Goal: Answer question/provide support

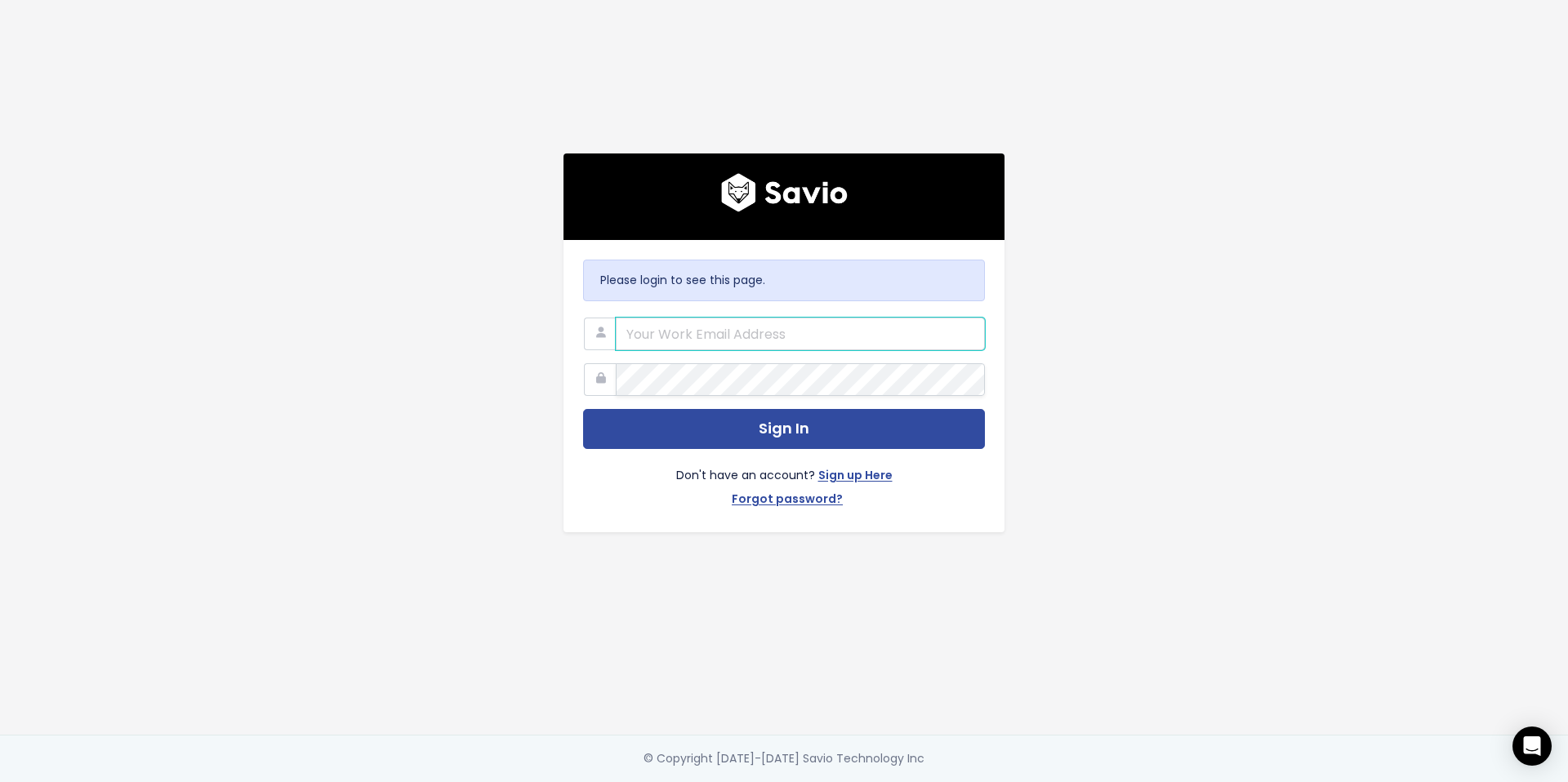
click at [725, 325] on input "email" at bounding box center [800, 334] width 369 height 33
type input "[EMAIL_ADDRESS][DOMAIN_NAME]"
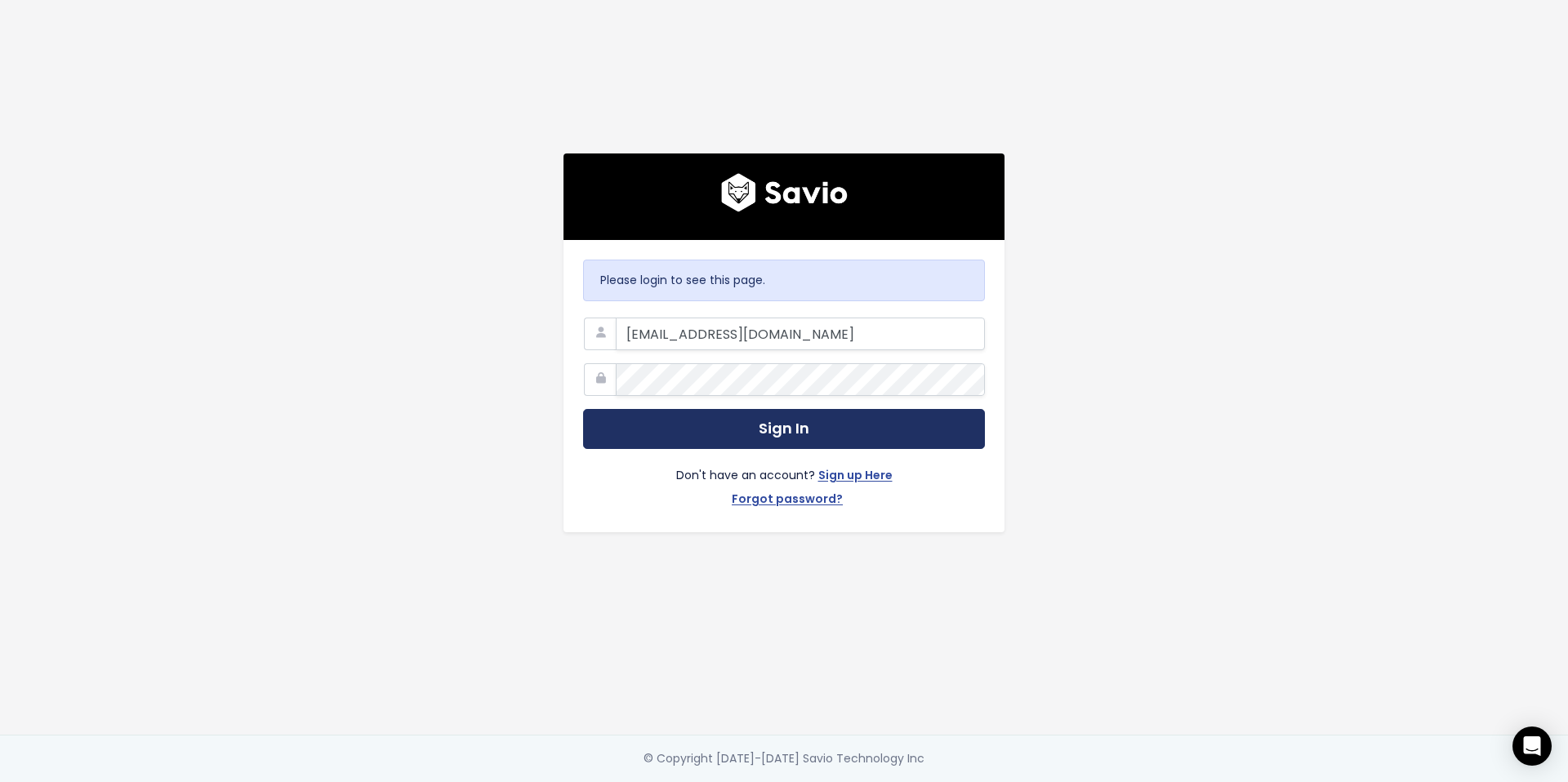
click at [772, 412] on button "Sign In" at bounding box center [784, 429] width 402 height 40
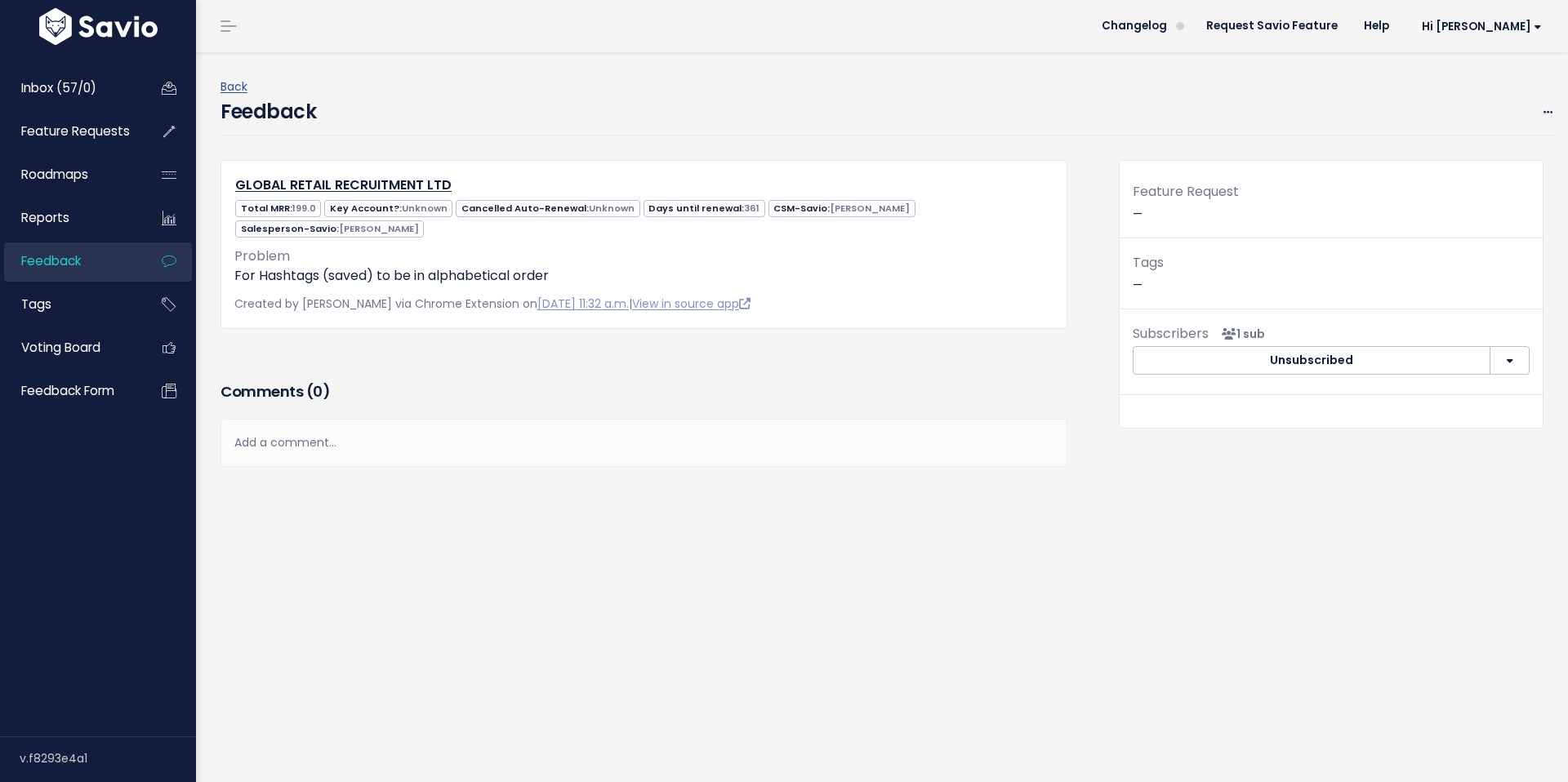
click at [419, 435] on div "Add a comment..." at bounding box center [644, 442] width 847 height 48
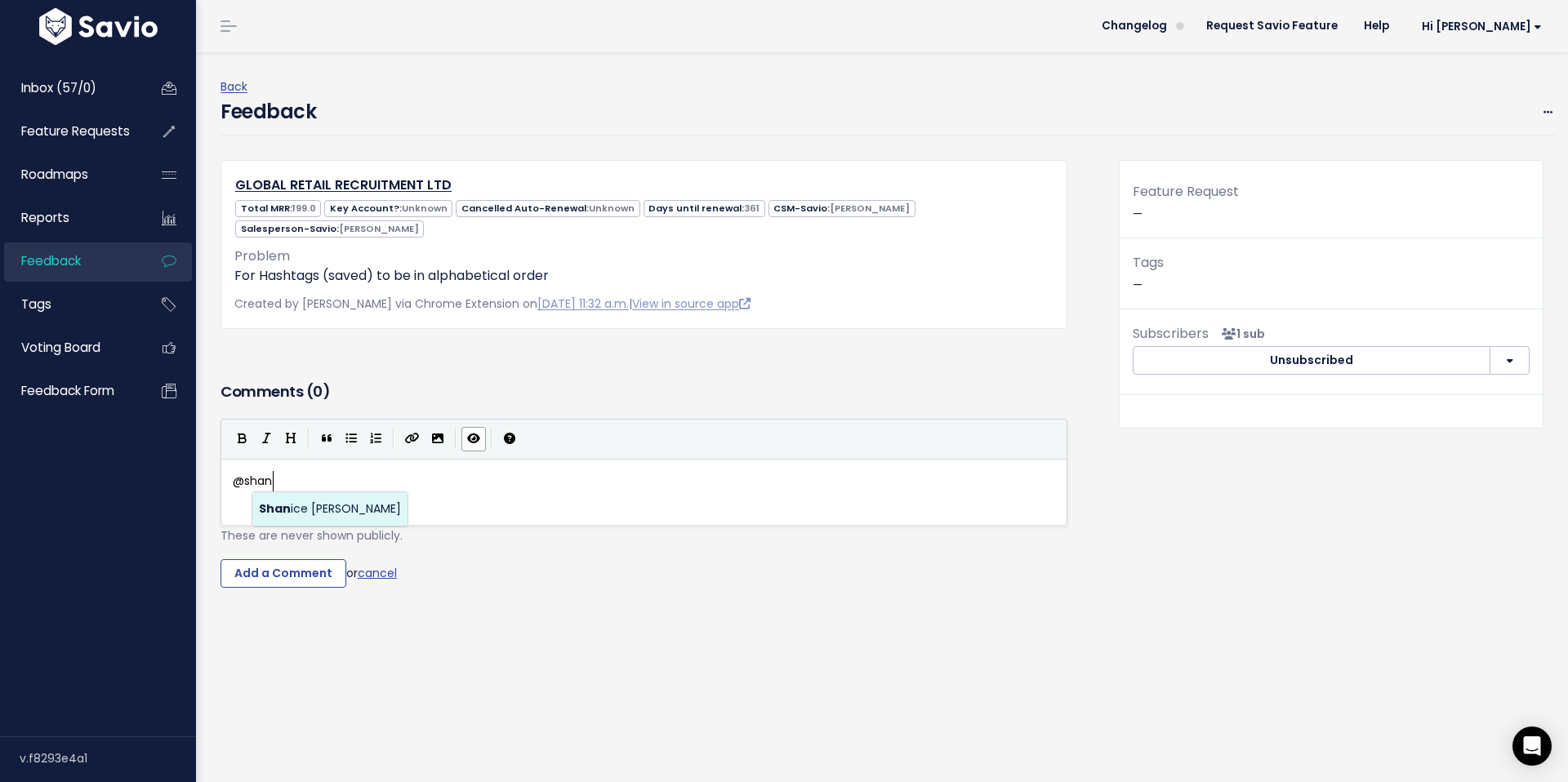
scroll to position [6, 42]
click at [339, 513] on body "Inbox (57/0) Feature Requests Roadmaps ×" at bounding box center [784, 391] width 1568 height 782
type textarea "@shanice@paiger.co comi"
type textarea "This is avaialbe"
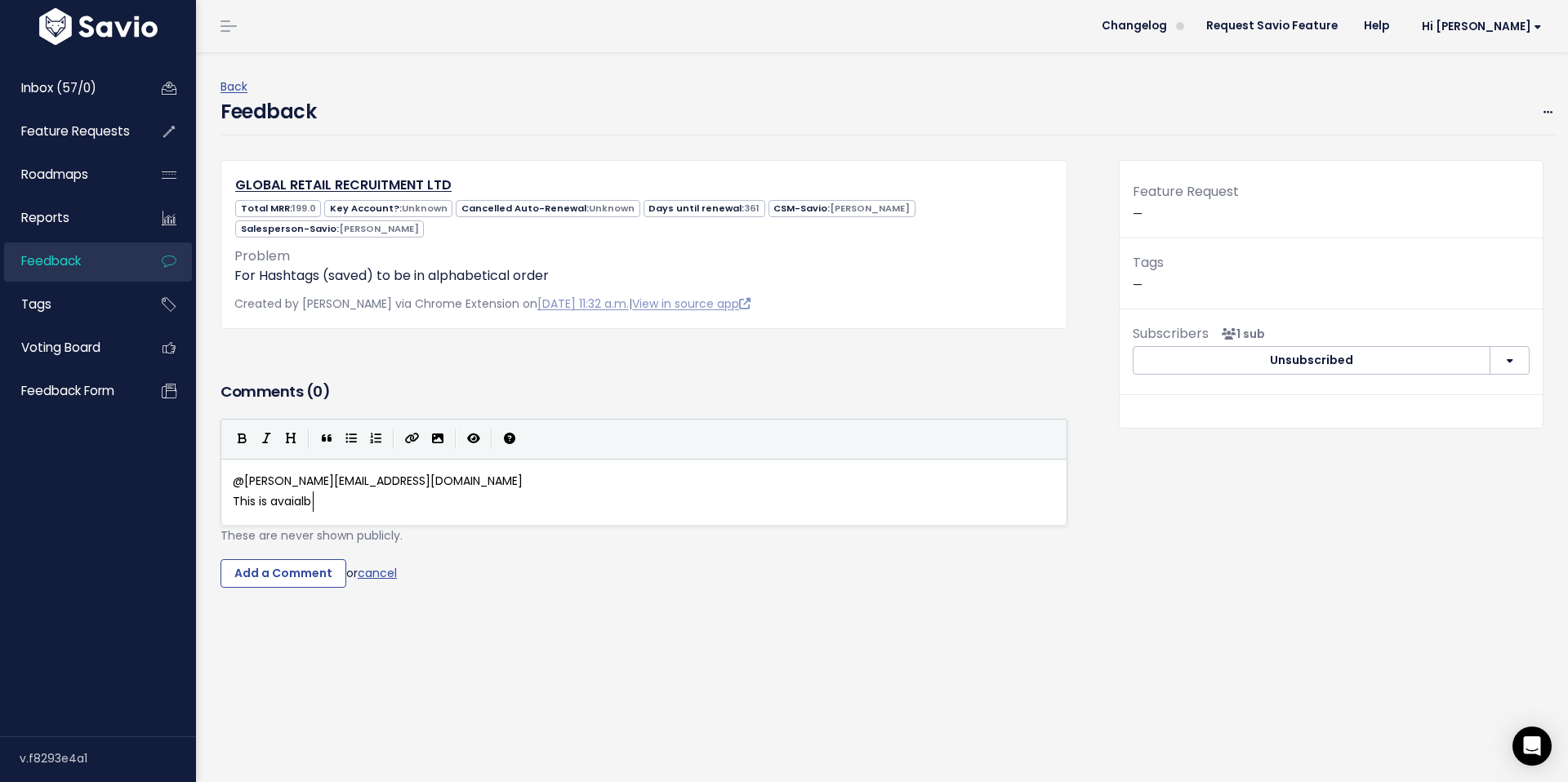
scroll to position [6, 86]
type textarea "lable for the new UI ipd"
type textarea "update"
type textarea "coming in"
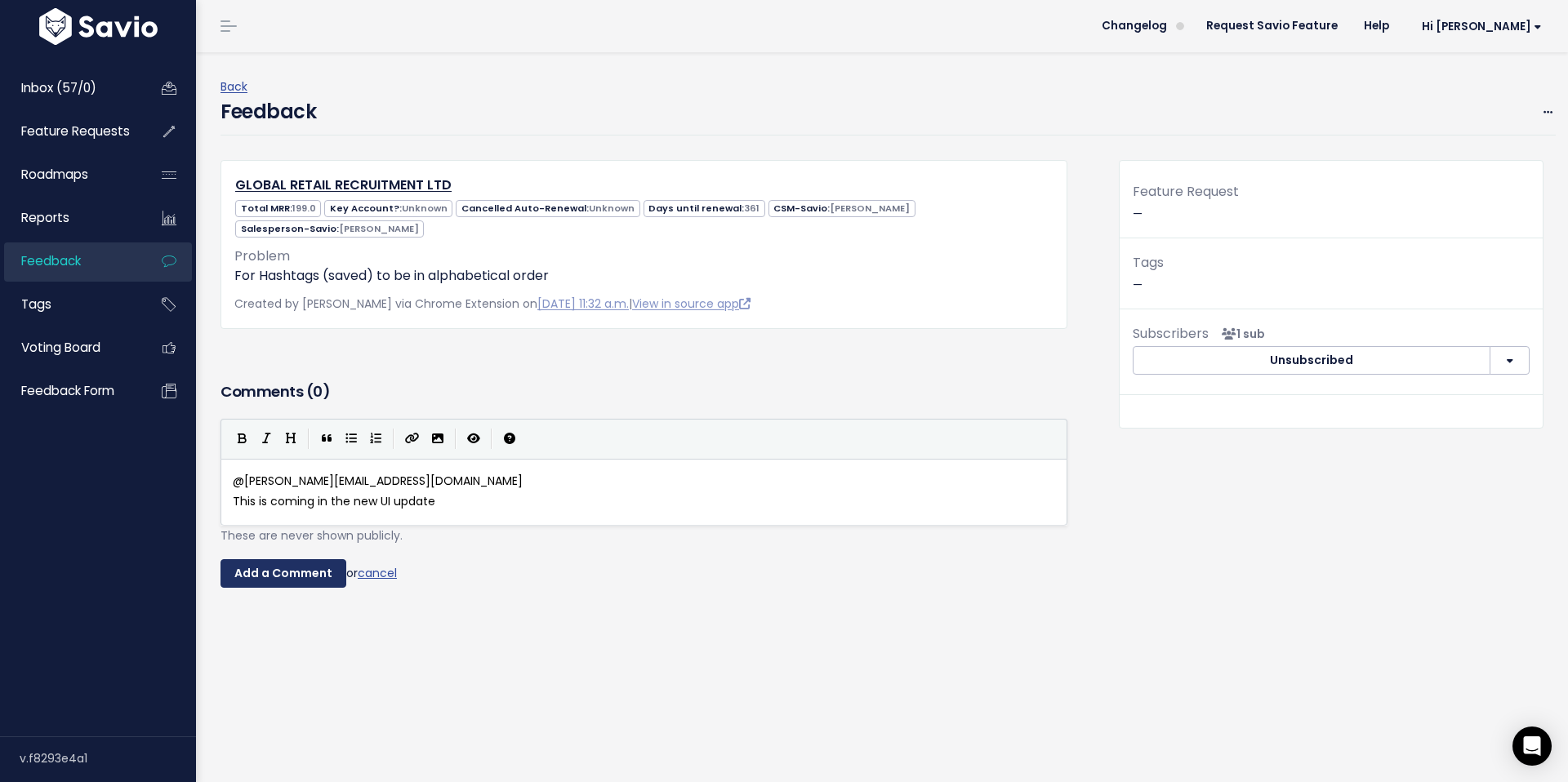
click at [321, 563] on input "Add a Comment" at bounding box center [283, 574] width 125 height 29
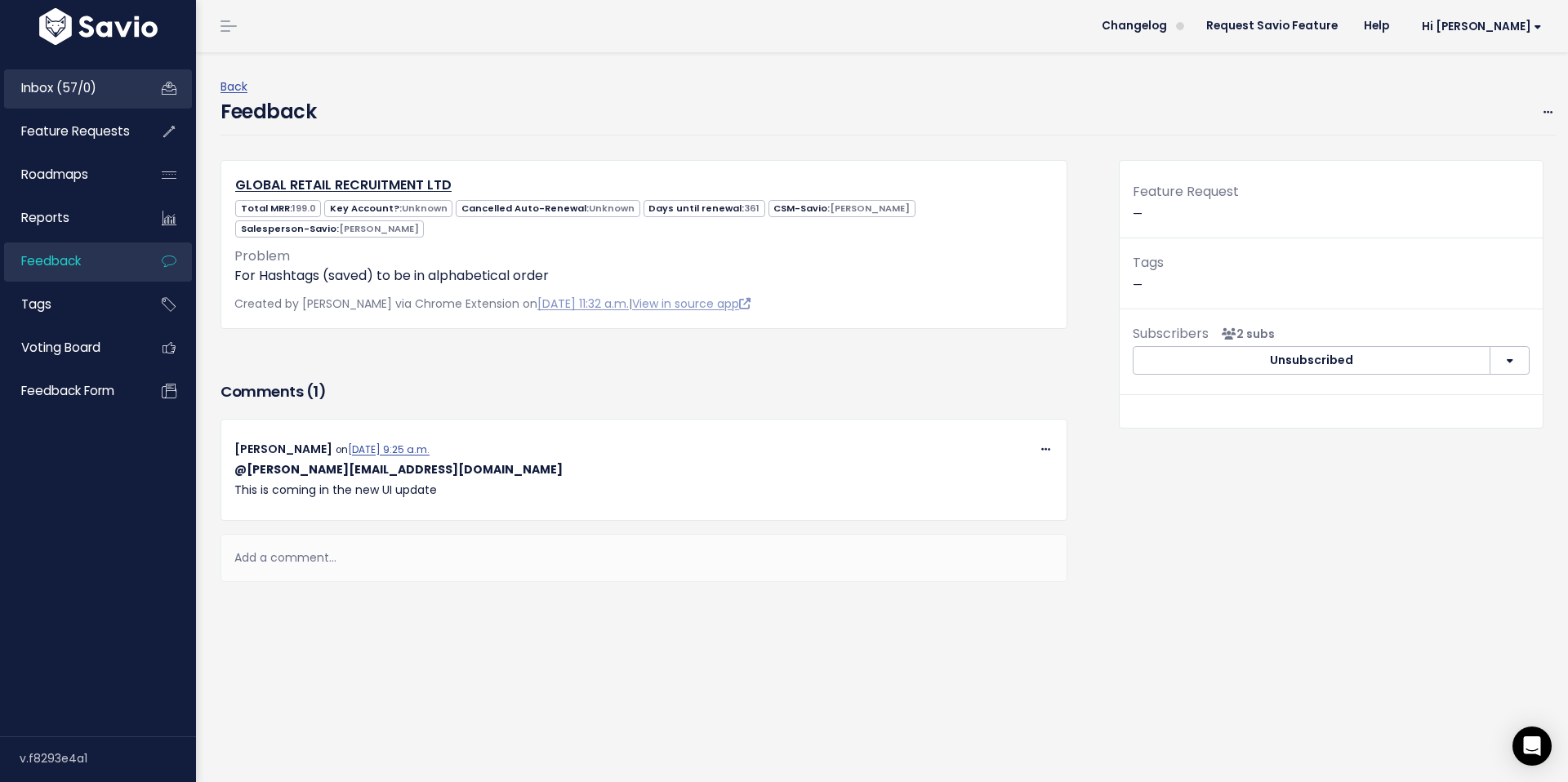
click at [74, 92] on span "Inbox (57/0)" at bounding box center [59, 88] width 75 height 17
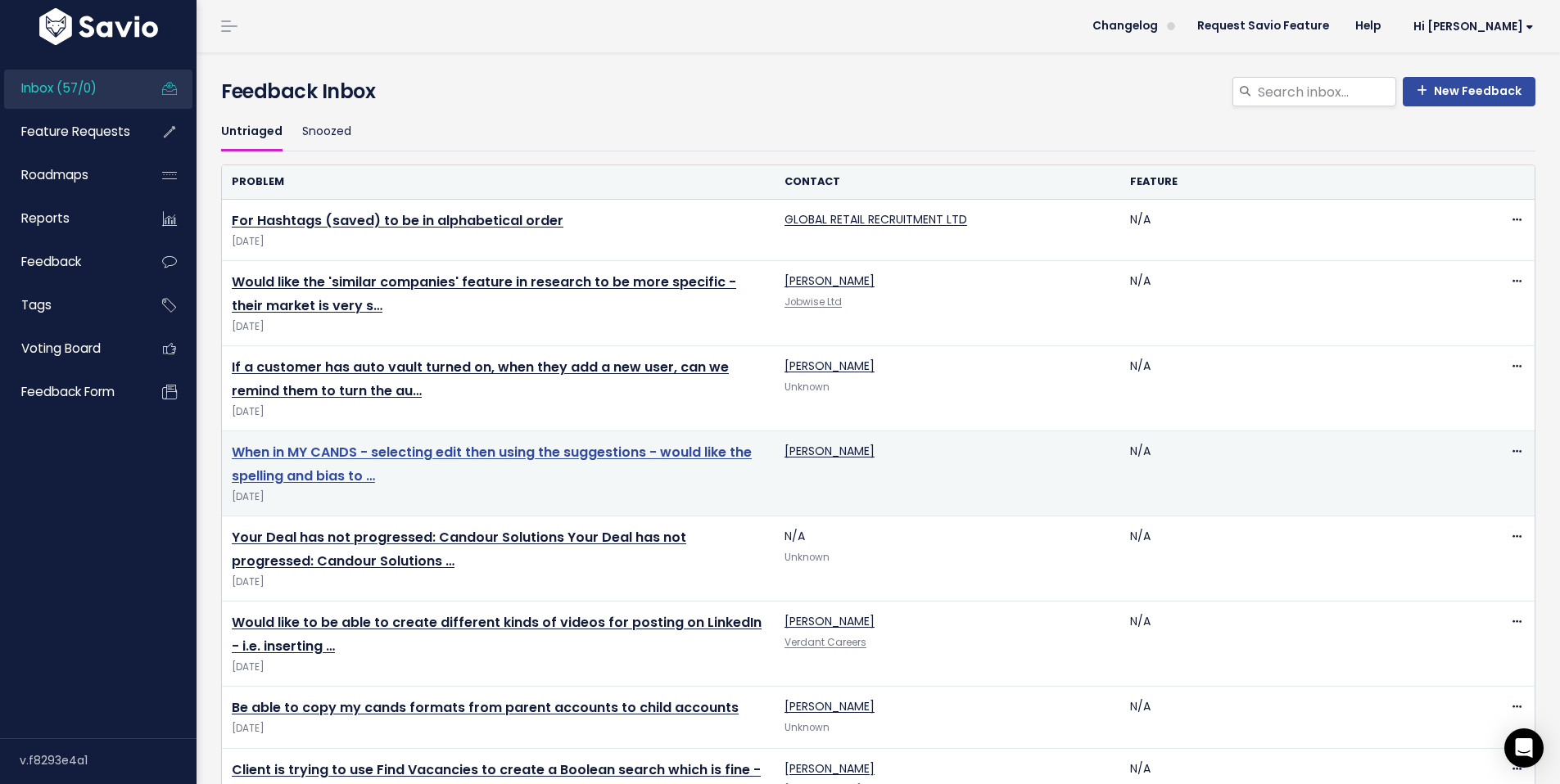
click at [505, 452] on link "When in MY CANDS - selecting edit then using the suggestions - would like the s…" at bounding box center [492, 463] width 520 height 43
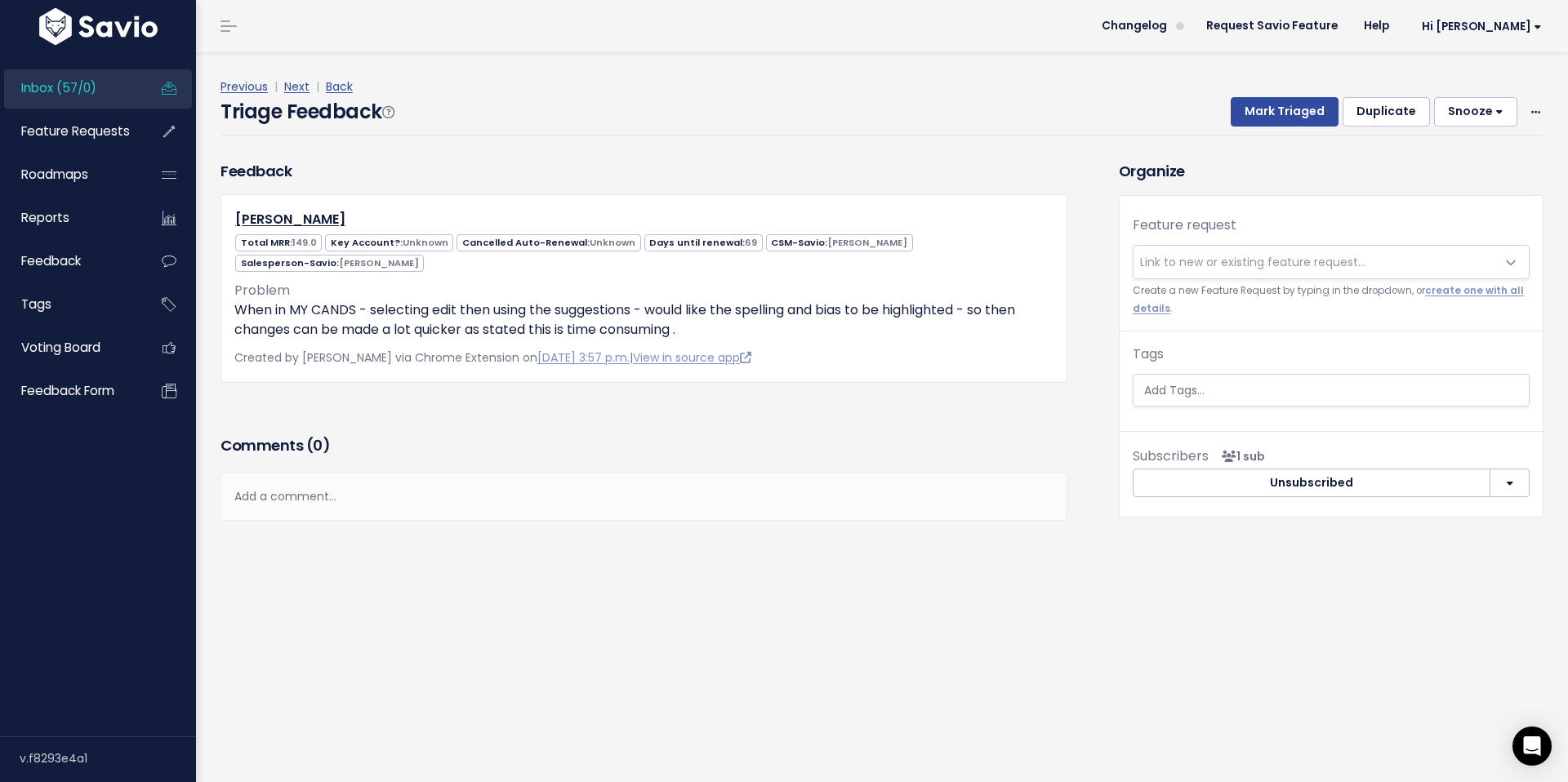
click at [79, 84] on span "Inbox (57/0)" at bounding box center [59, 88] width 75 height 17
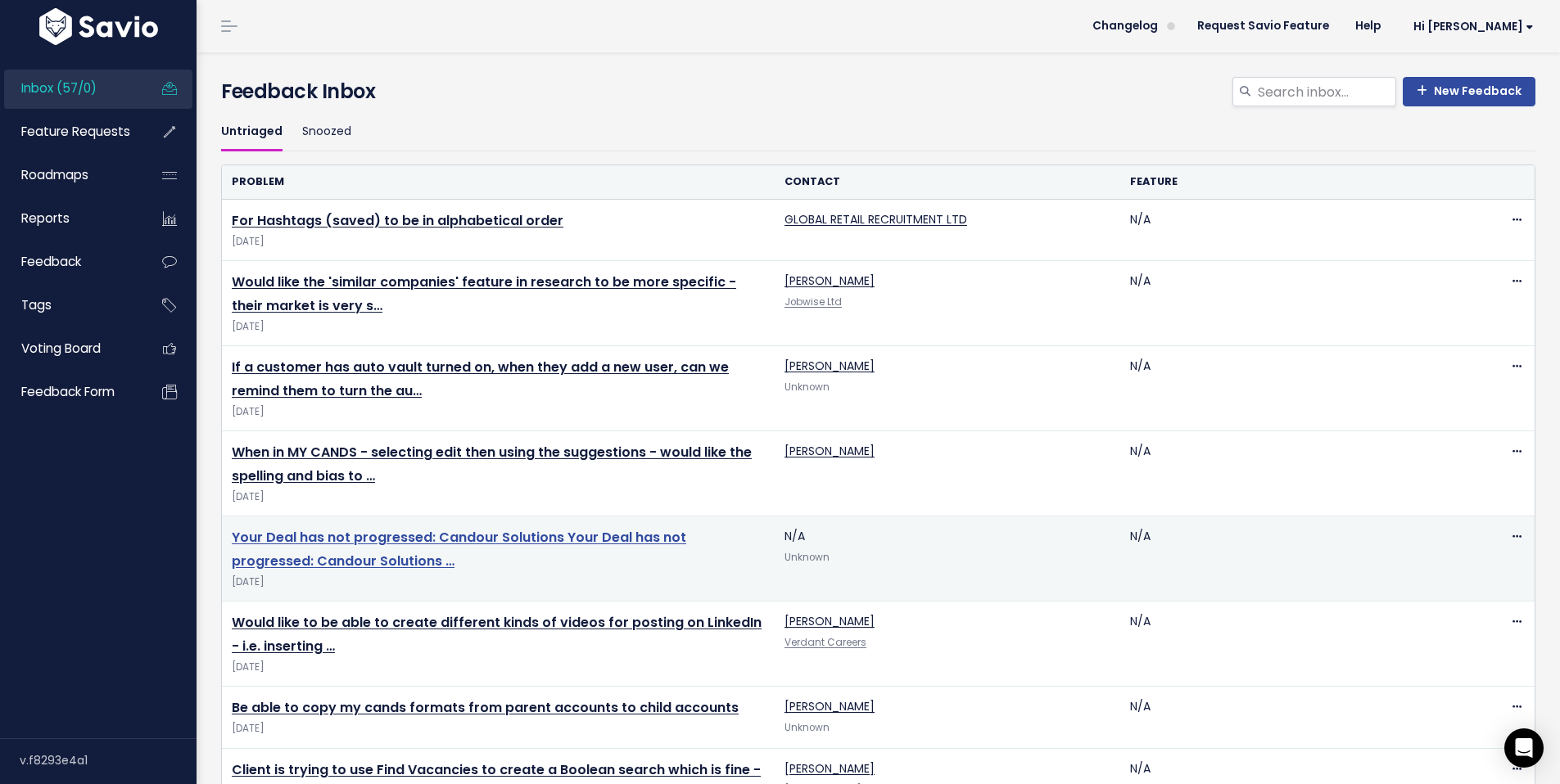
click at [339, 558] on link "Your Deal has not progressed: Candour Solutions Your Deal has not progressed: C…" at bounding box center [459, 549] width 454 height 43
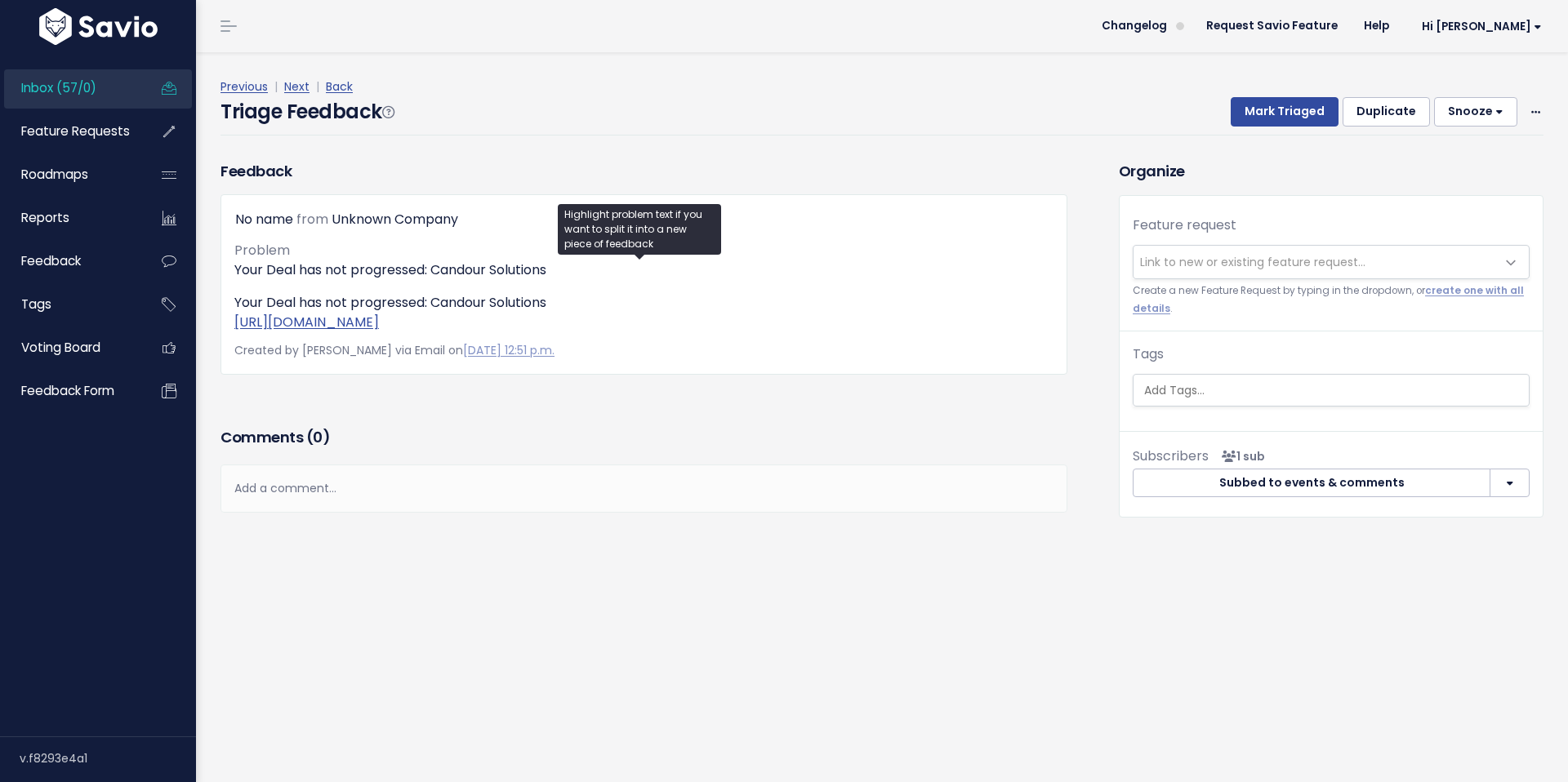
drag, startPoint x: 682, startPoint y: 343, endPoint x: 231, endPoint y: 329, distance: 451.2
click at [231, 329] on div "No name from Unknown Company Problem Your Deal has not progressed: Candour Solu…" at bounding box center [644, 284] width 847 height 180
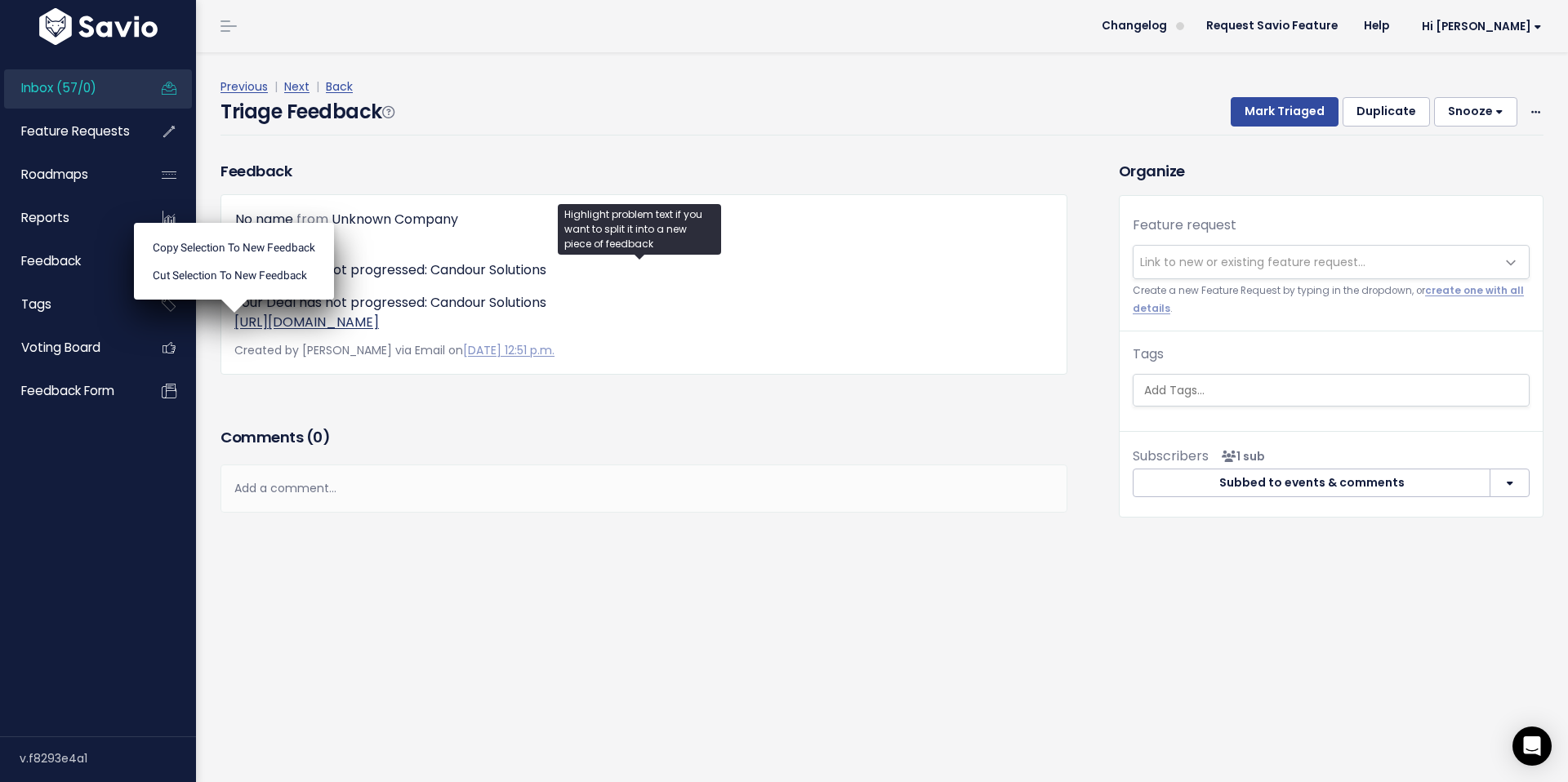
copy link "https://app-eu1.hubspot.com/api/notification-station/general/v1/notifications/c…"
click at [334, 513] on div "Add a comment..." at bounding box center [644, 489] width 847 height 48
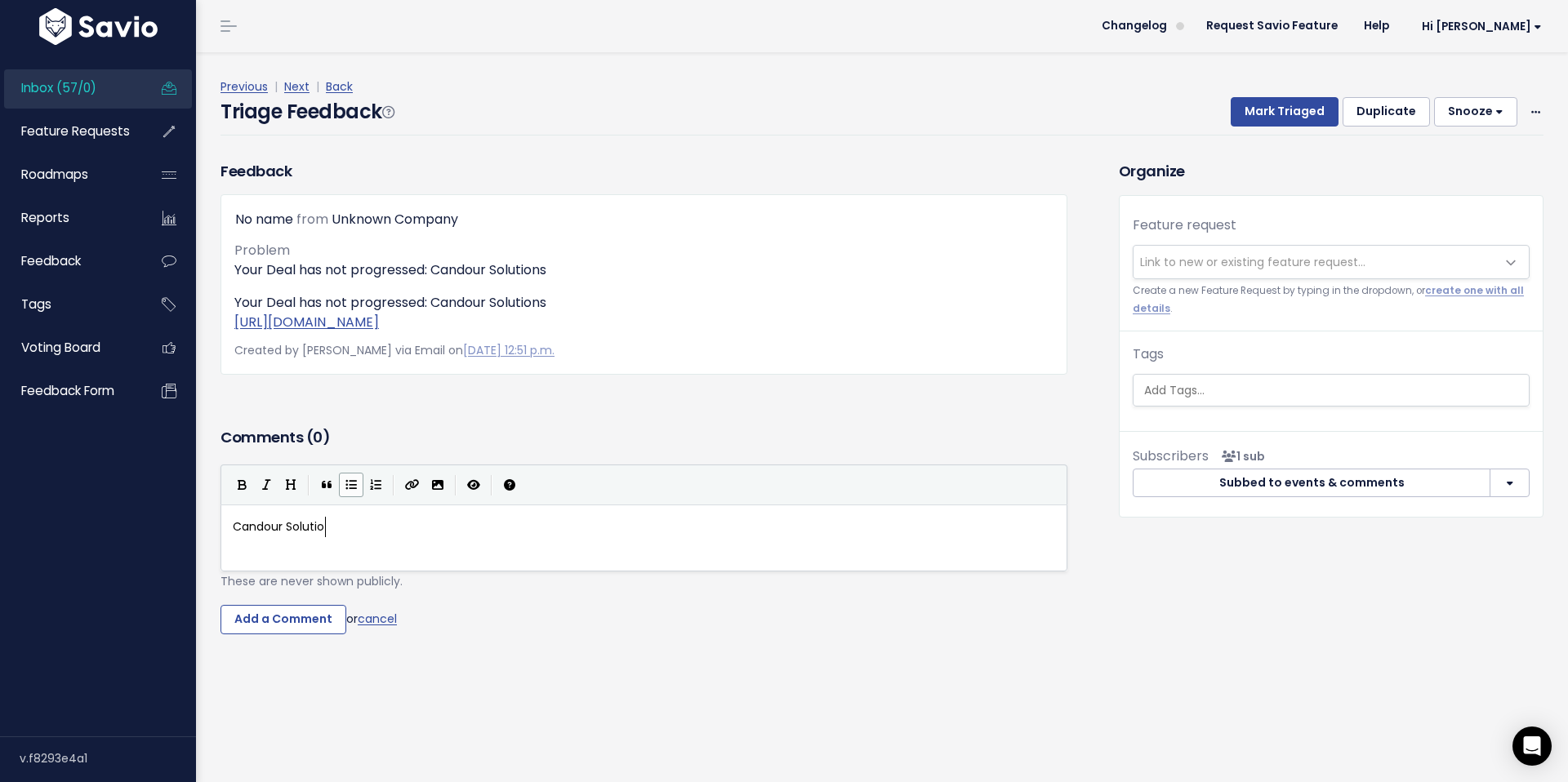
type textarea "Candour Solutions"
type textarea "Scitt"
type textarea "ott Cameron"
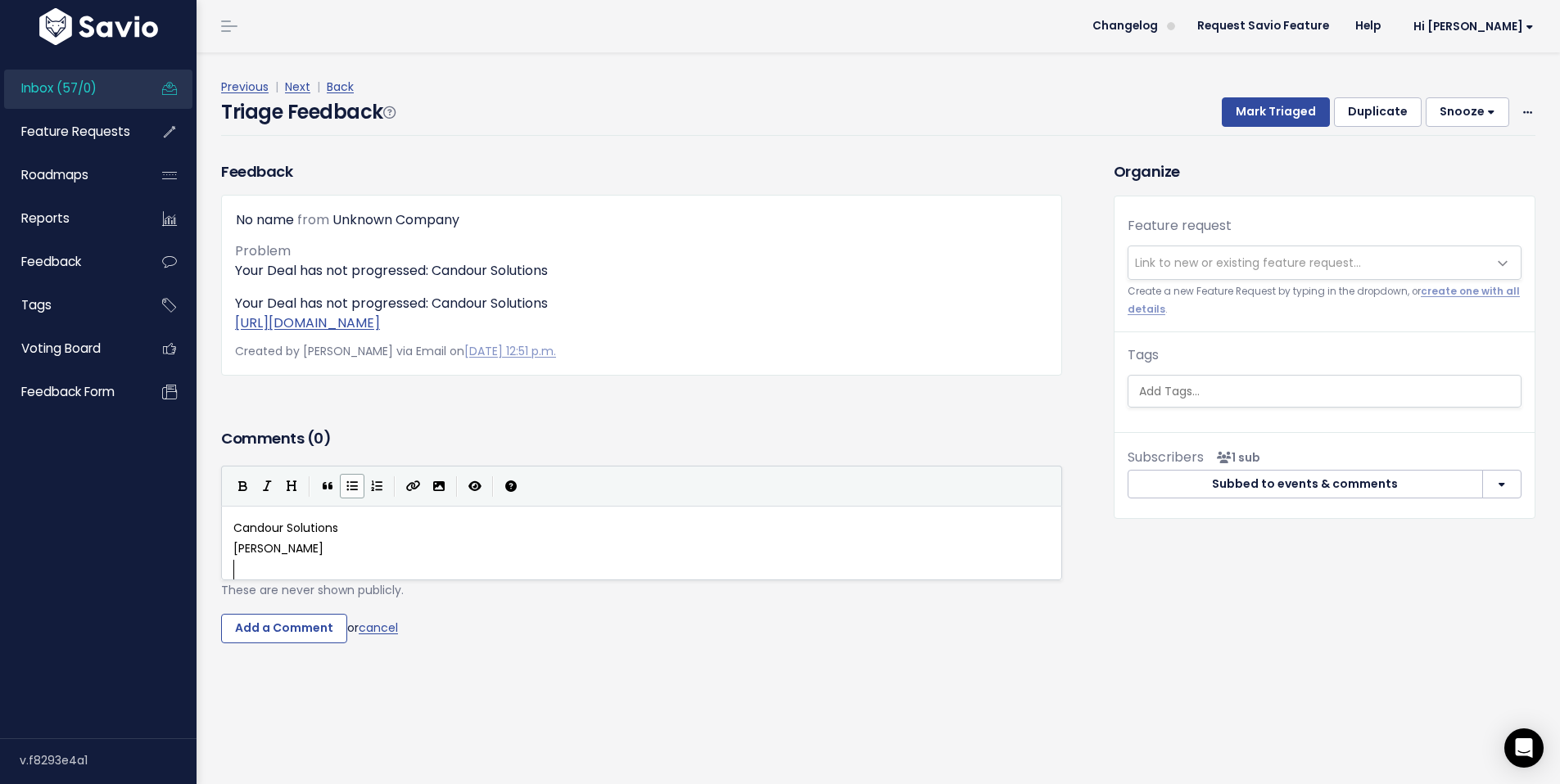
scroll to position [6, 1]
type textarea "​"
paste textarea
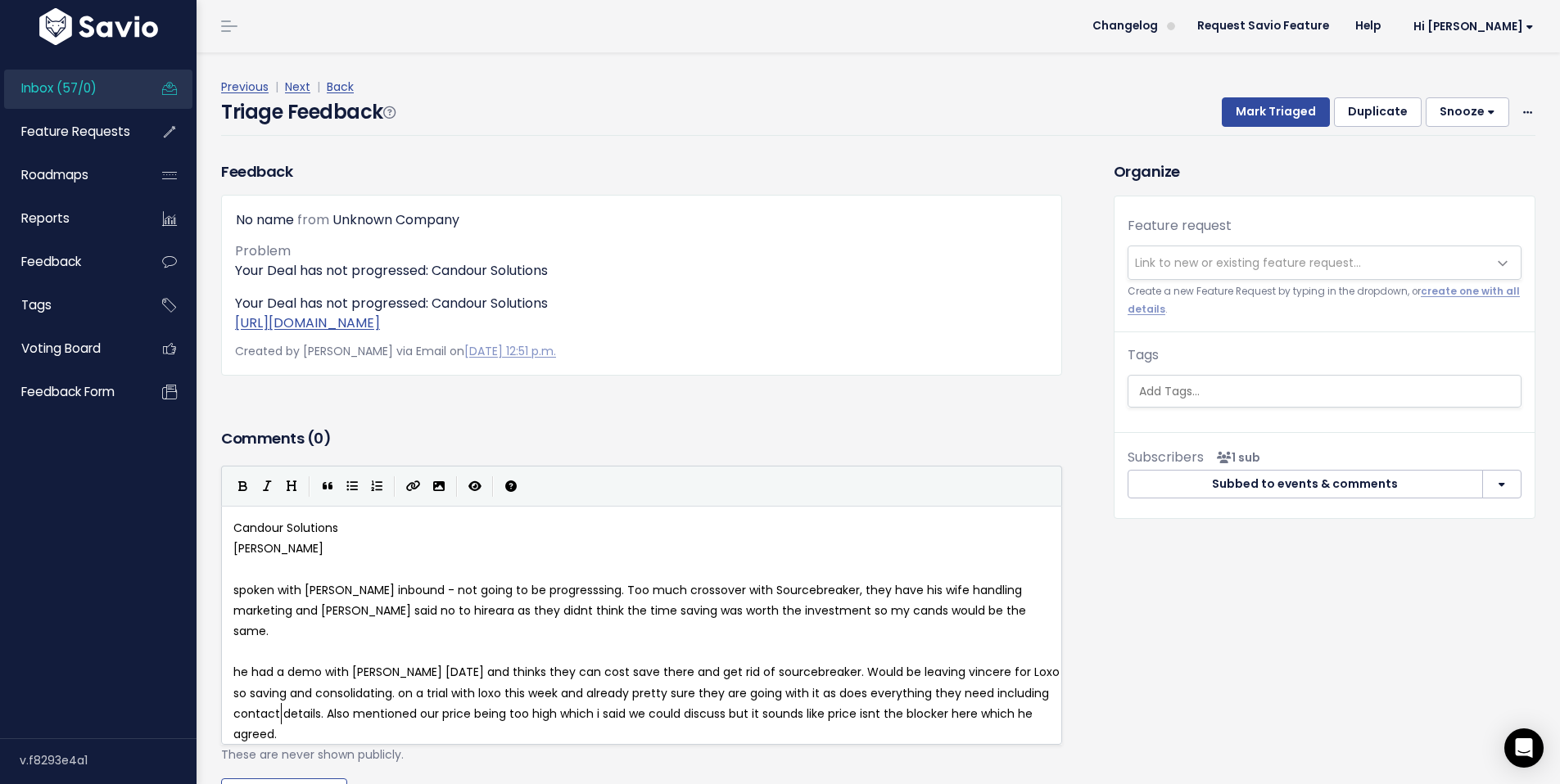
click at [240, 611] on span "spoken with richard inbound - not going to be progresssing. Too much crossover …" at bounding box center [631, 611] width 796 height 58
type textarea "S"
click at [253, 581] on pre "​" at bounding box center [647, 570] width 835 height 21
type textarea "Went with Compi"
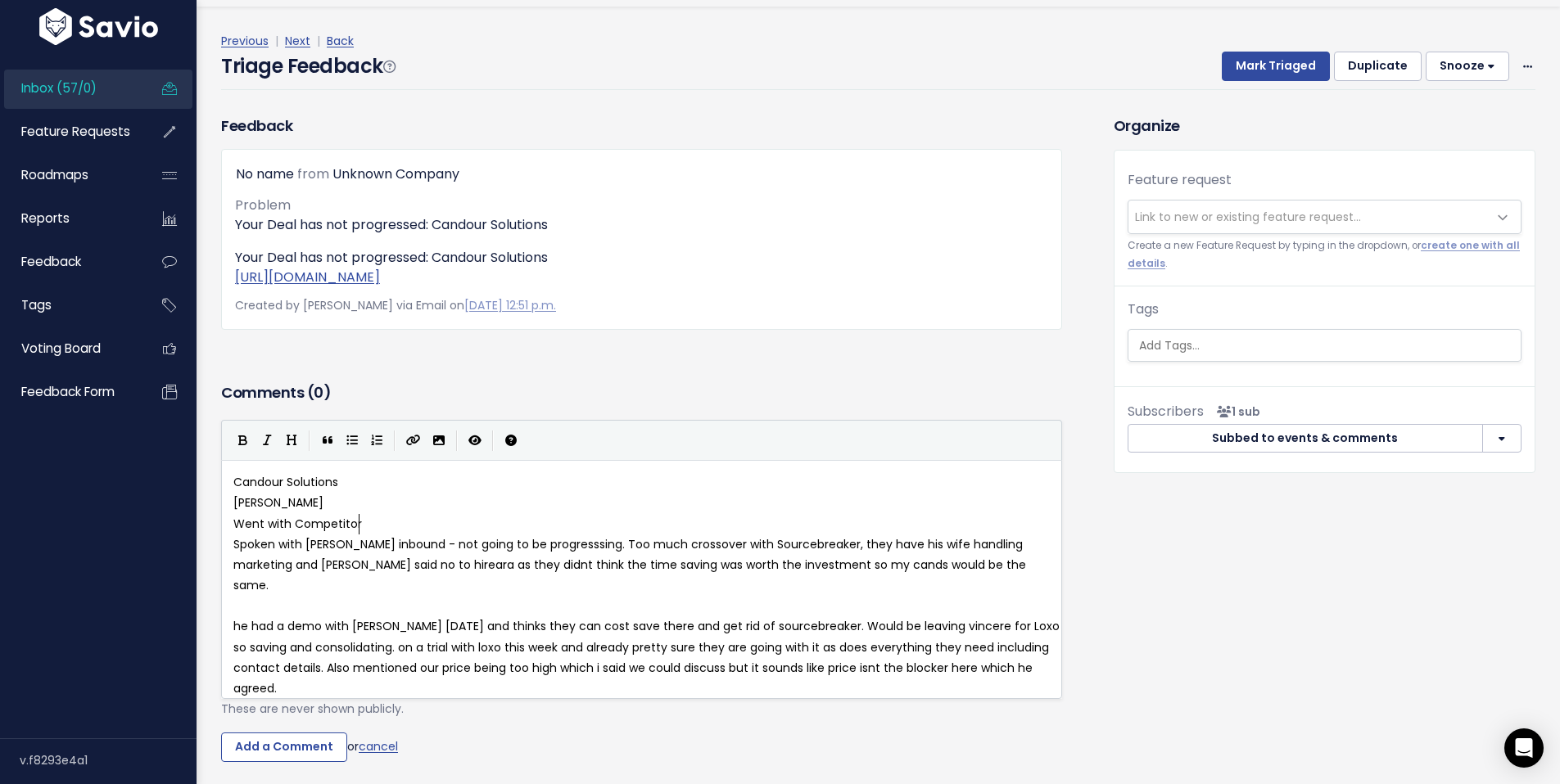
scroll to position [140, 0]
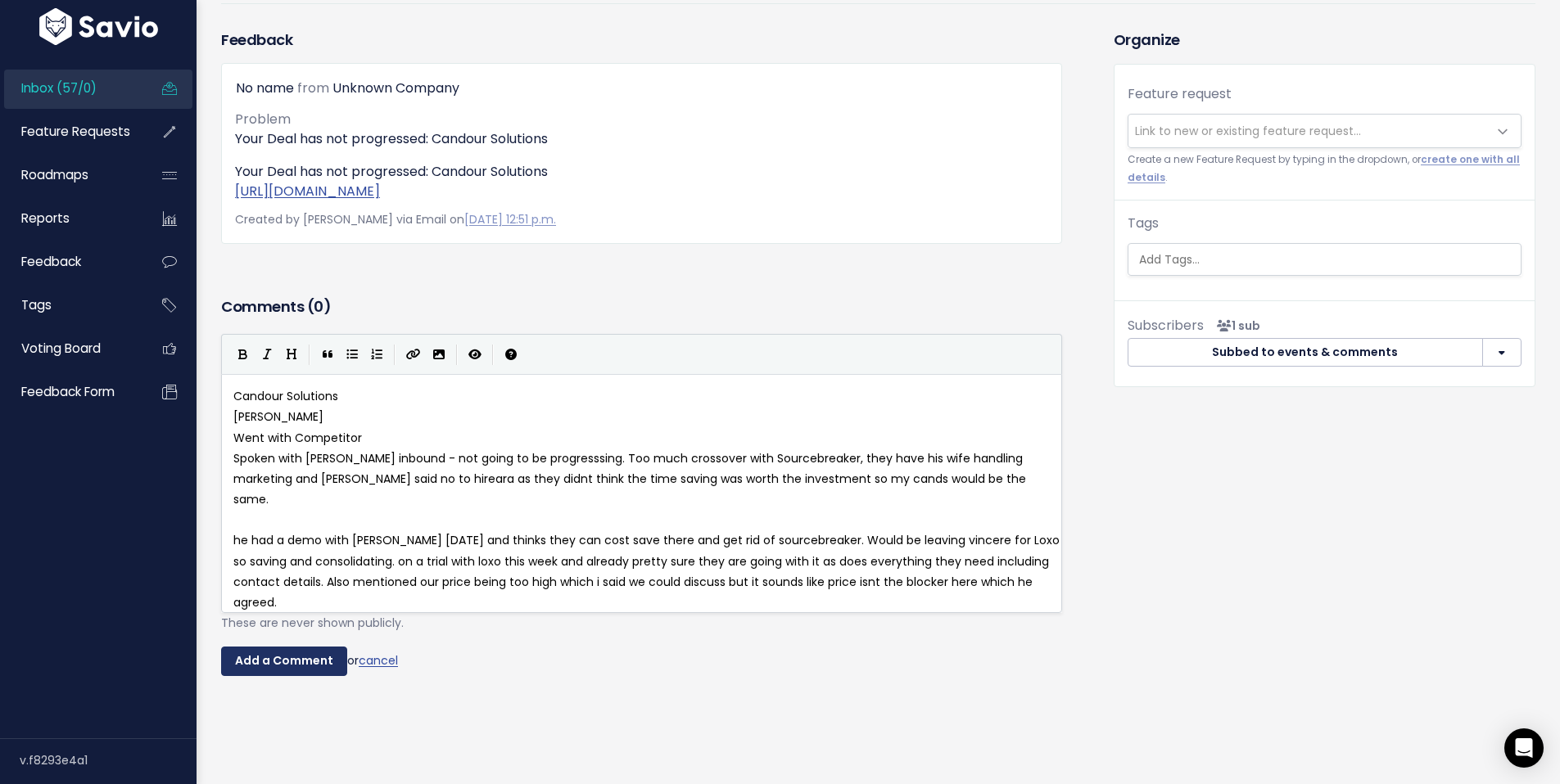
type textarea "etitor"
click at [273, 671] on input "Add a Comment" at bounding box center [284, 661] width 126 height 29
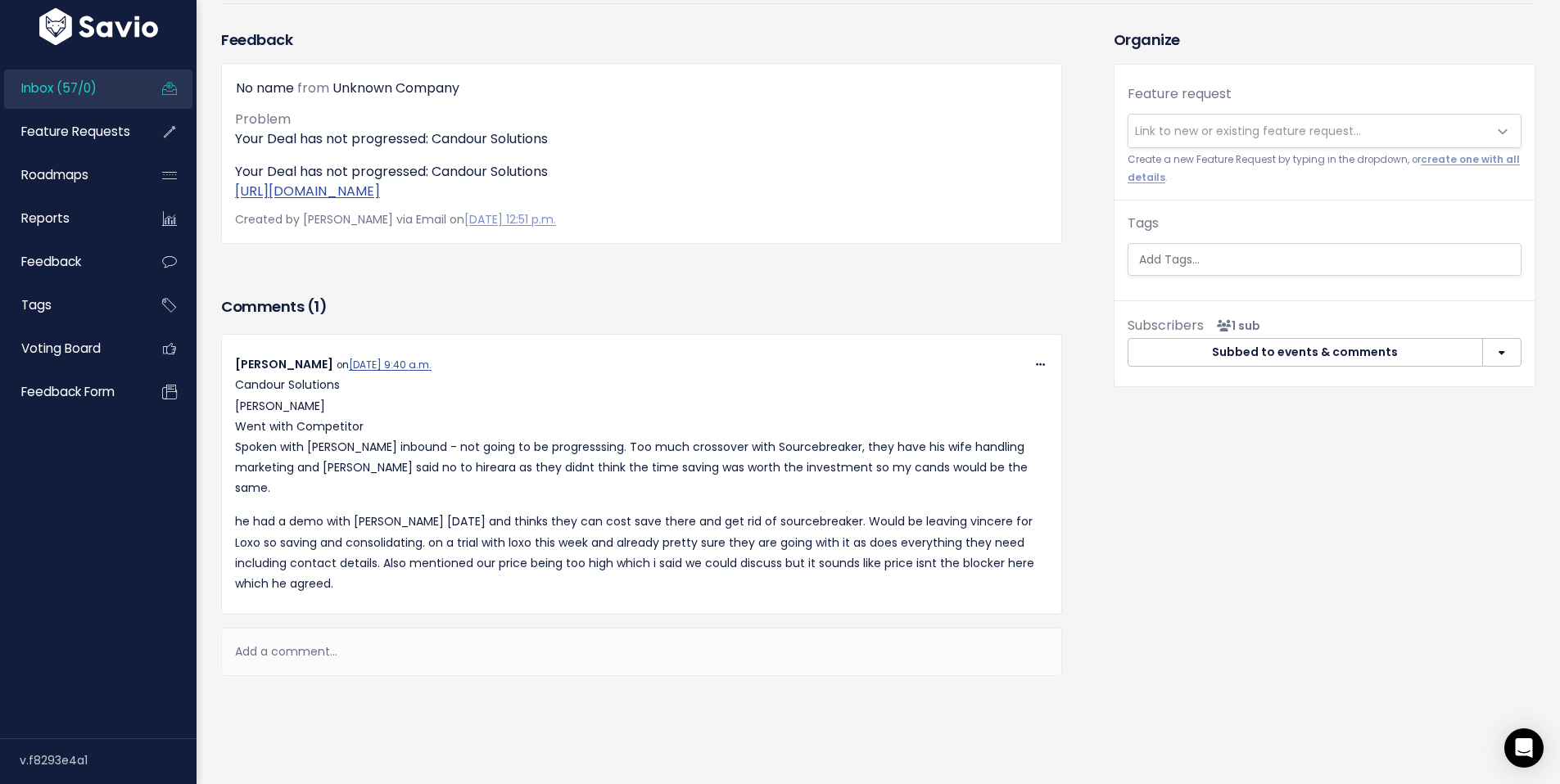
click at [1226, 114] on span "Link to new or existing feature request..." at bounding box center [1308, 131] width 359 height 33
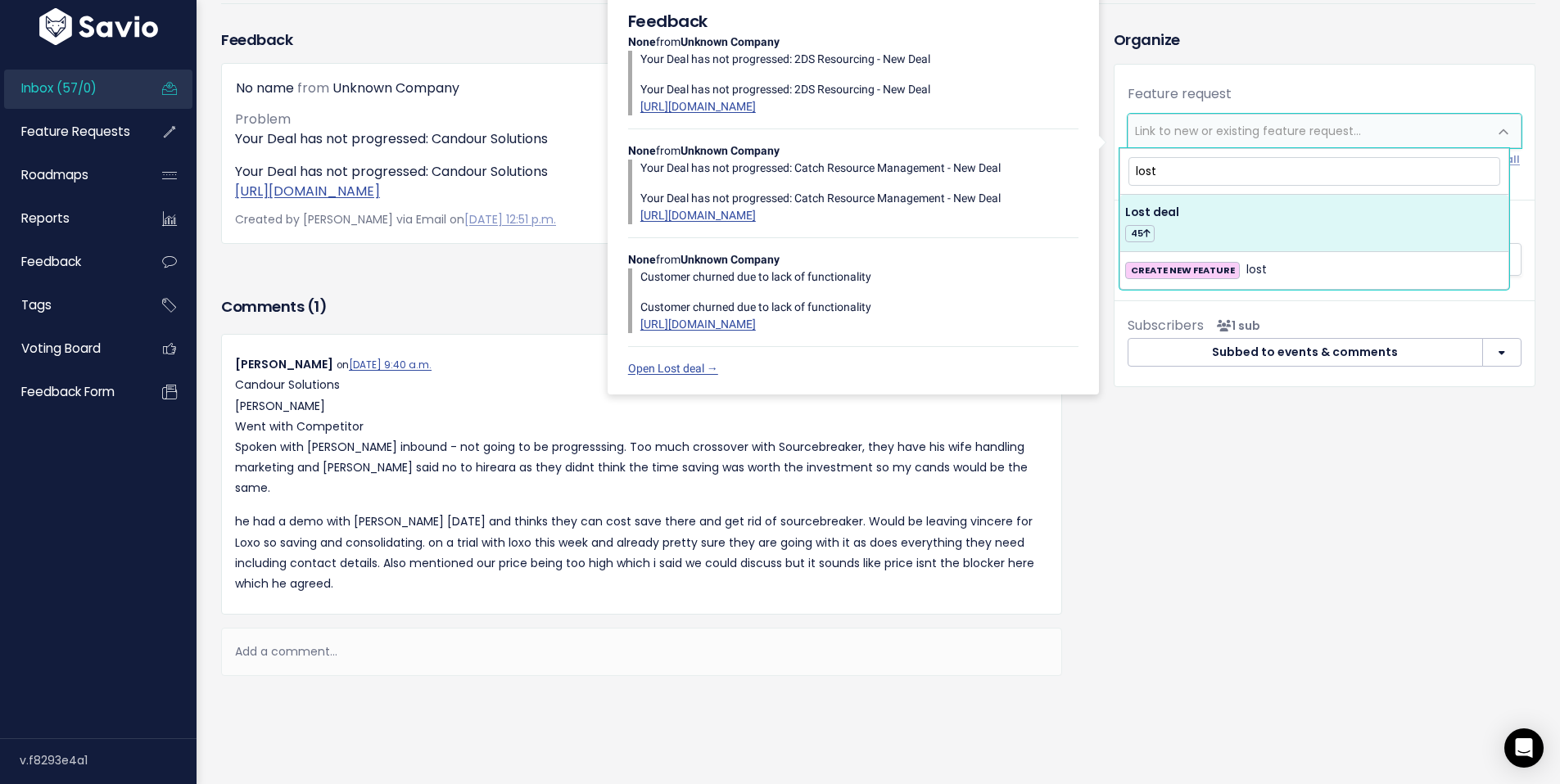
type input "lost"
select select "41668"
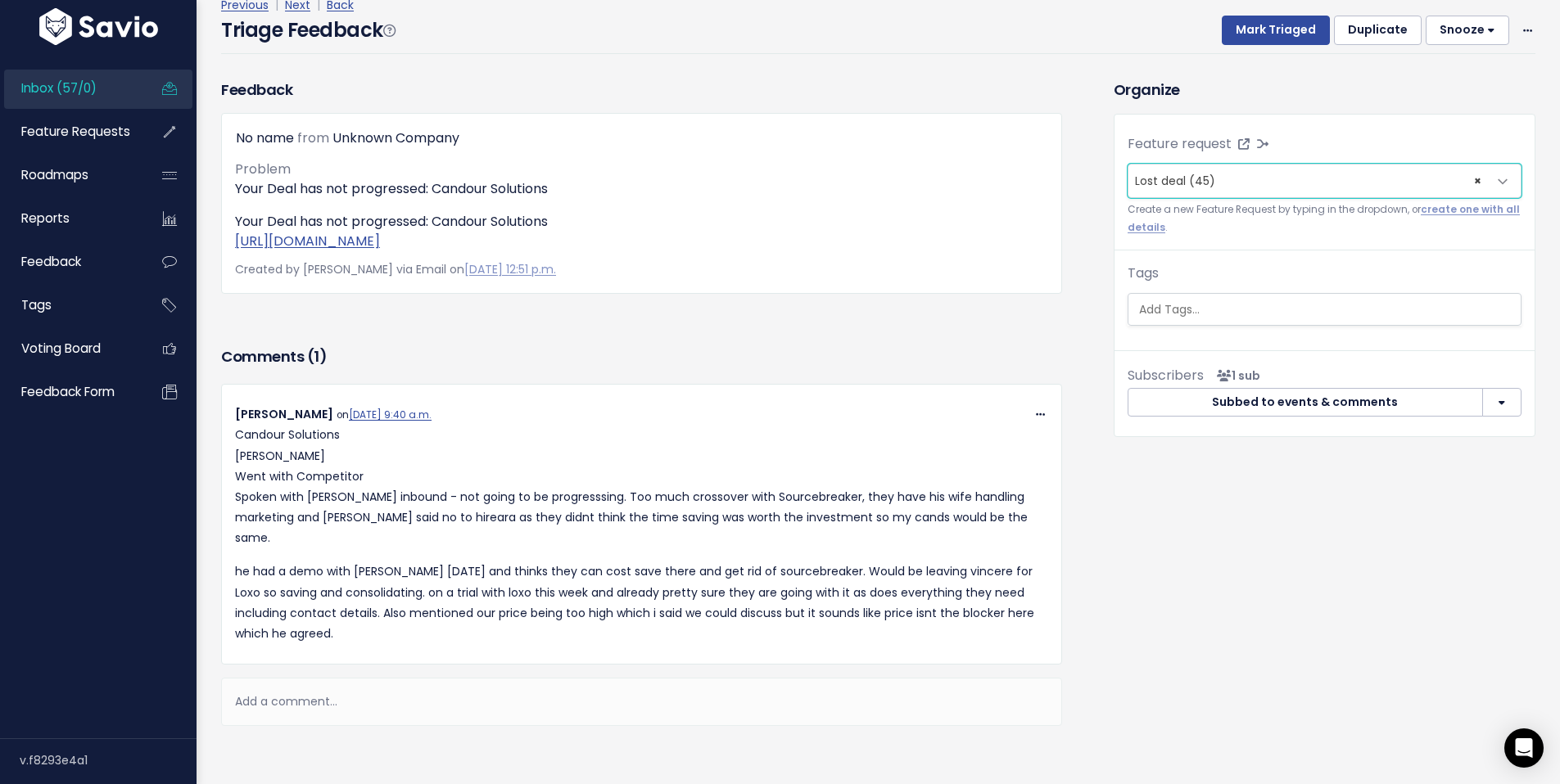
scroll to position [0, 0]
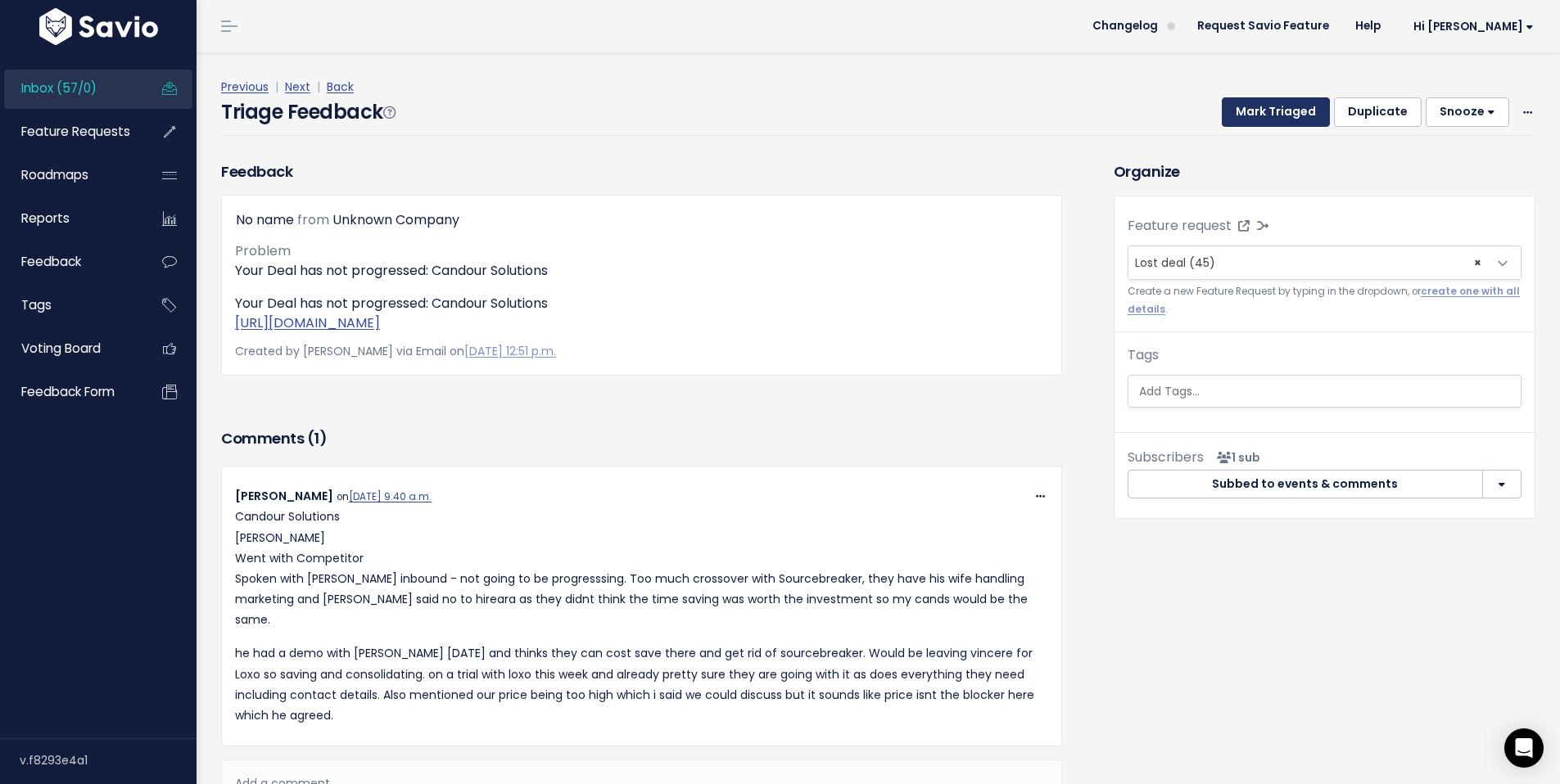
drag, startPoint x: 1271, startPoint y: 115, endPoint x: 516, endPoint y: 94, distance: 755.3
click at [1268, 115] on button "Mark Triaged" at bounding box center [1276, 112] width 108 height 29
click at [84, 95] on span "Inbox (57/0)" at bounding box center [60, 88] width 76 height 17
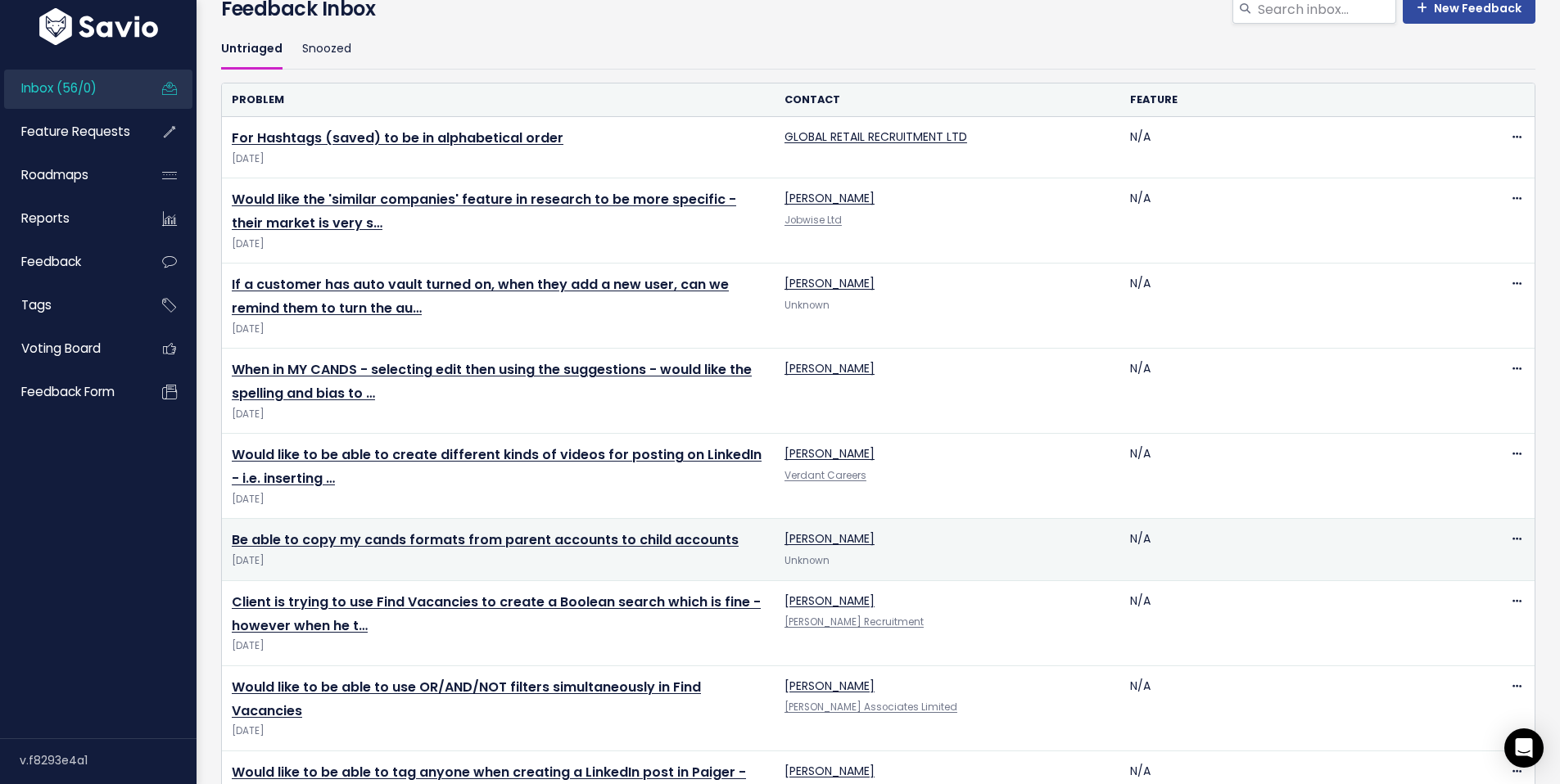
scroll to position [163, 0]
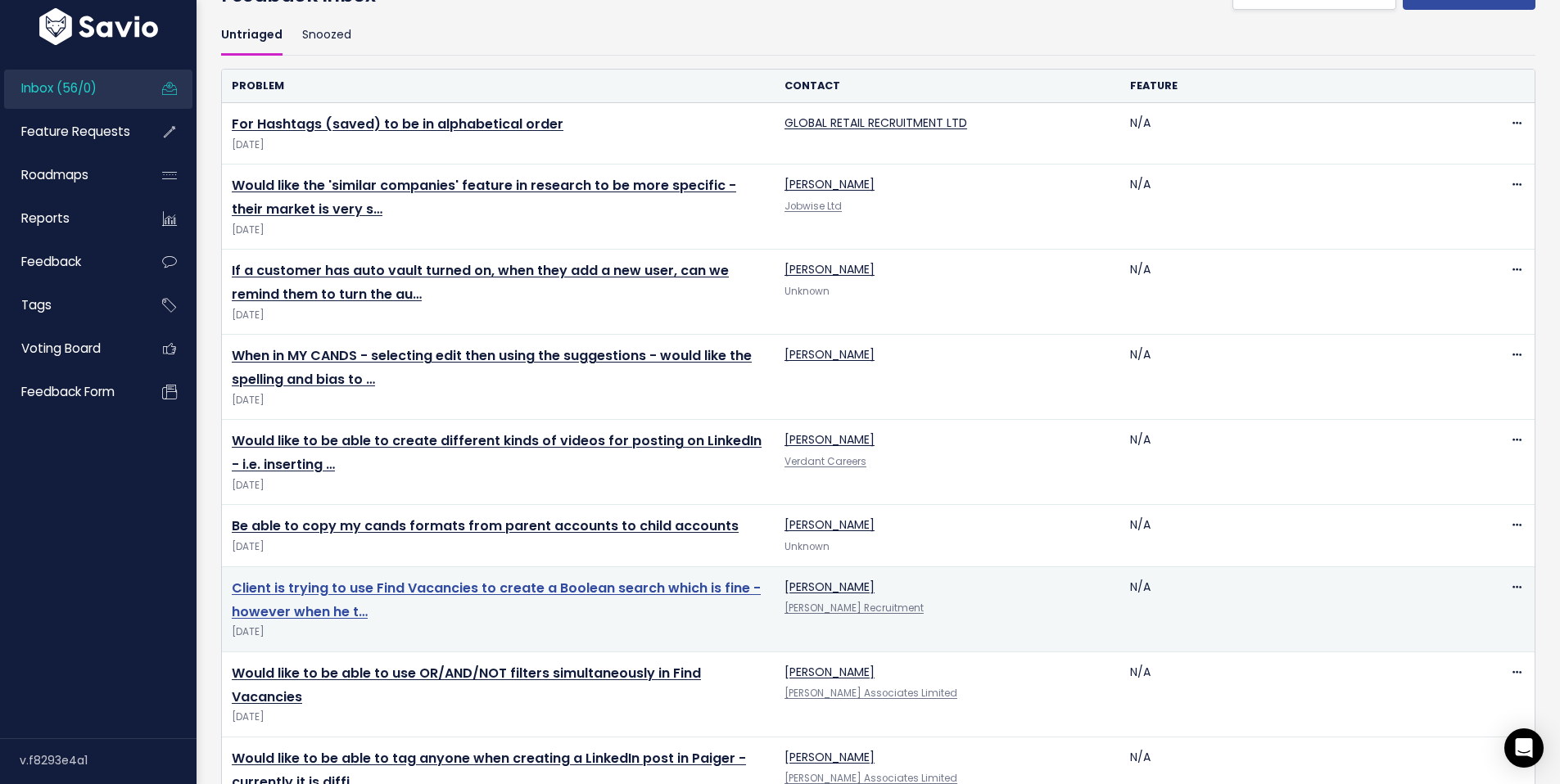
click at [380, 591] on link "Client is trying to use Find Vacancies to create a Boolean search which is fine…" at bounding box center [496, 600] width 529 height 43
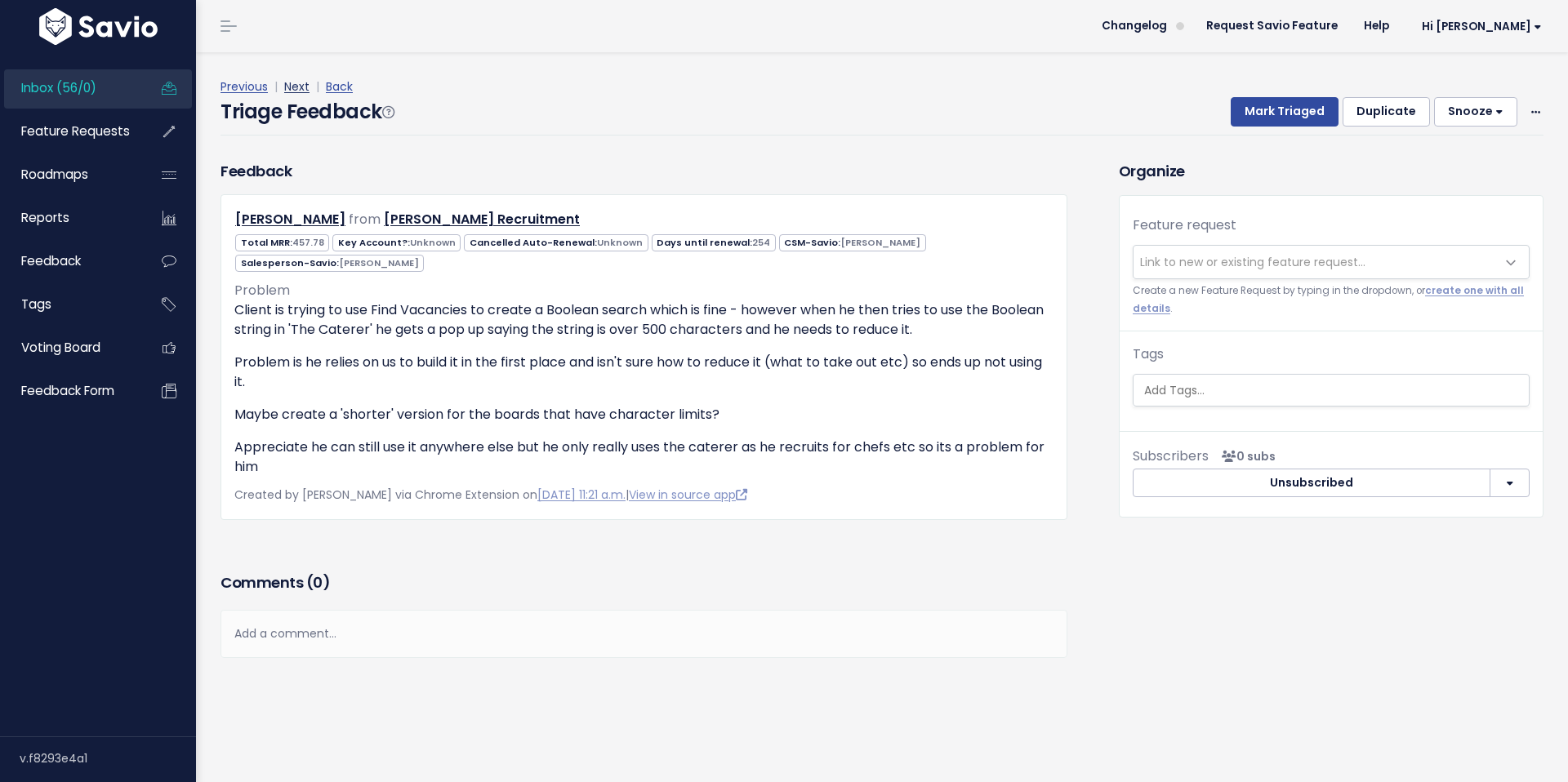
click at [292, 84] on link "Next" at bounding box center [296, 86] width 25 height 16
